Goal: Information Seeking & Learning: Learn about a topic

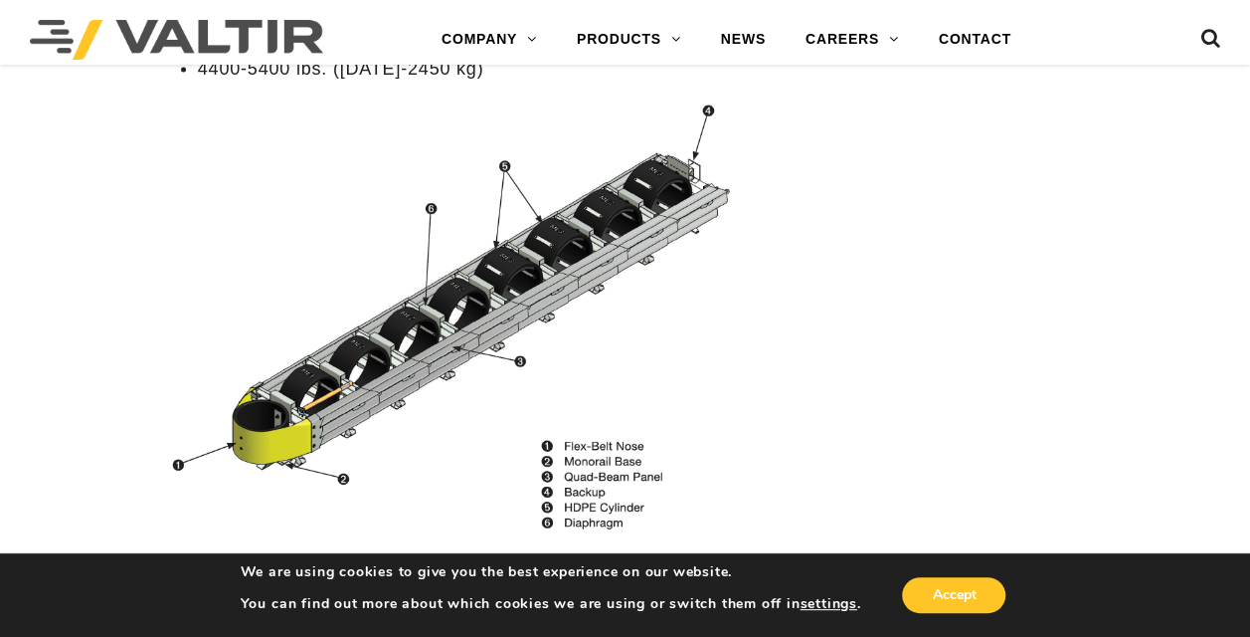
scroll to position [1890, 0]
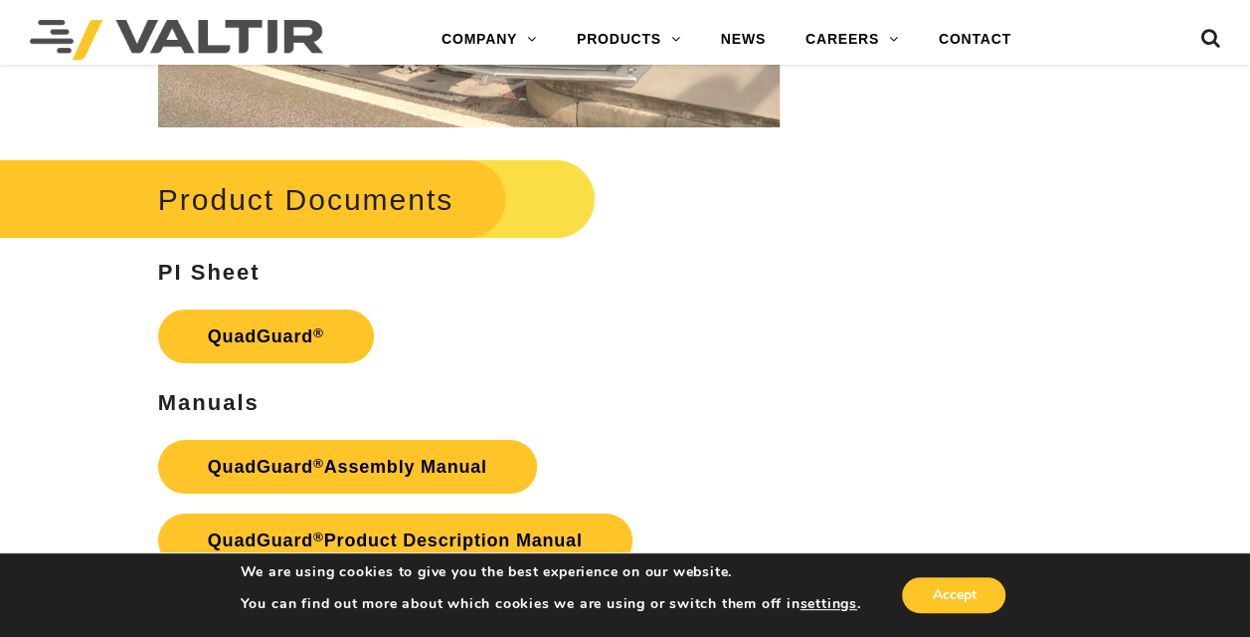
scroll to position [3382, 0]
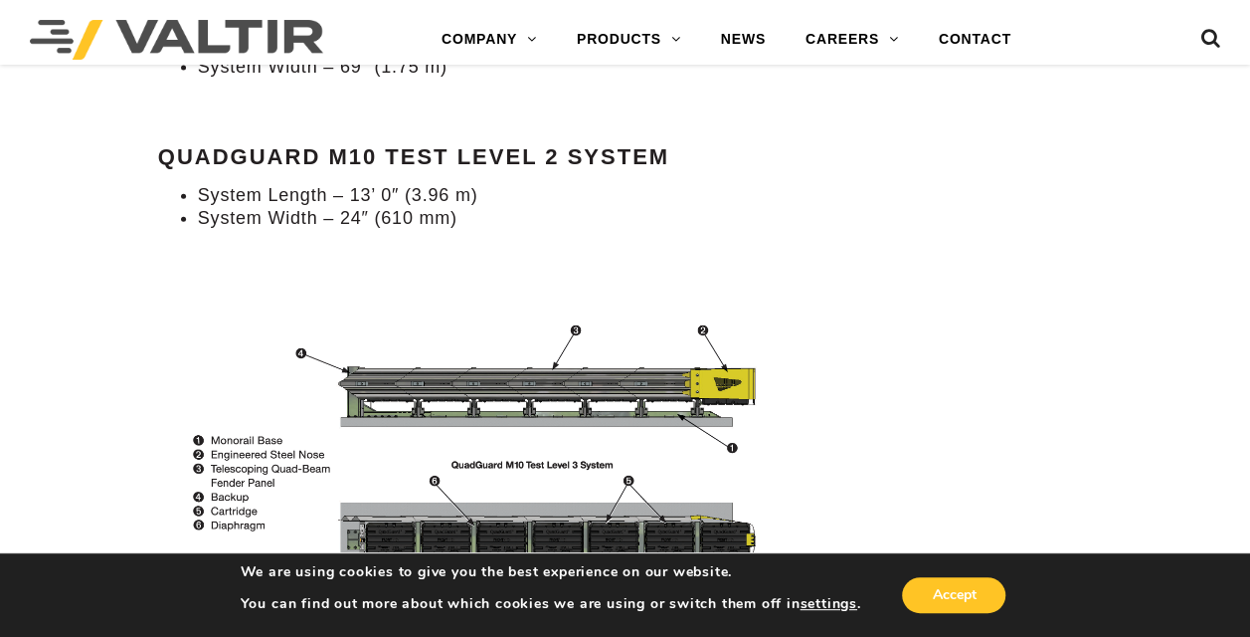
scroll to position [2387, 0]
